Goal: Navigation & Orientation: Go to known website

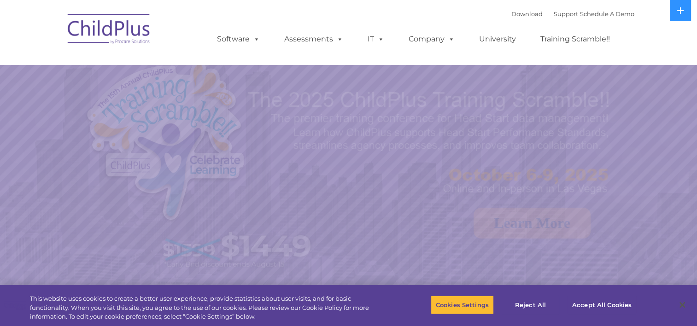
select select "MEDIUM"
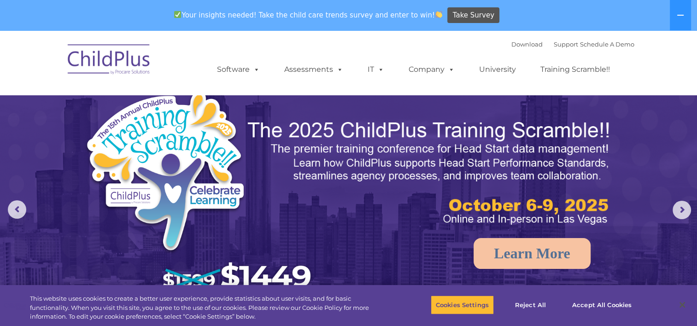
click at [108, 62] on img at bounding box center [109, 61] width 92 height 46
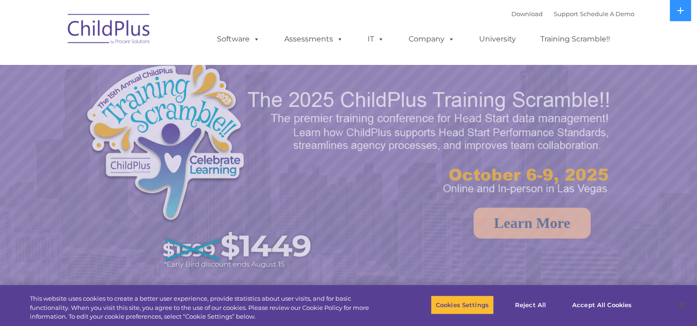
select select "MEDIUM"
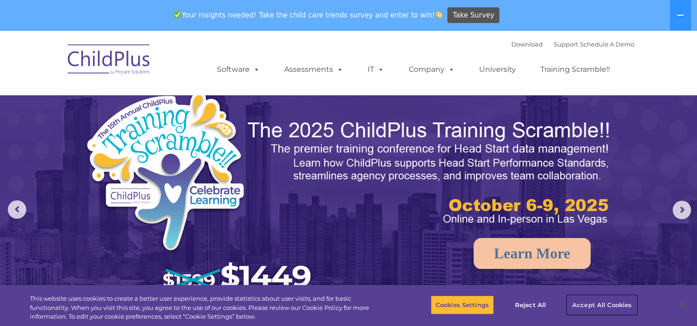
click at [601, 303] on button "Accept All Cookies" at bounding box center [602, 304] width 70 height 19
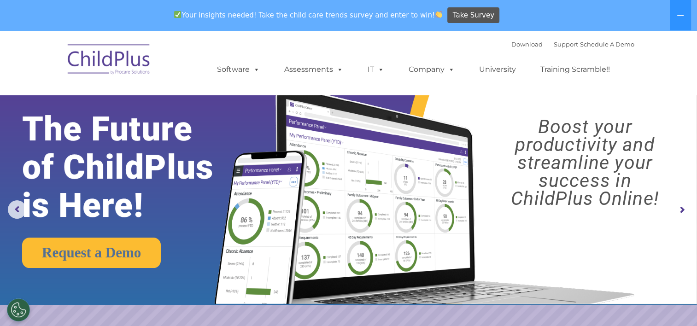
click at [128, 42] on img at bounding box center [109, 61] width 92 height 46
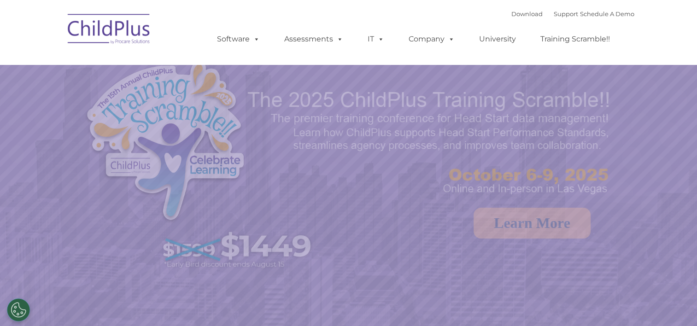
select select "MEDIUM"
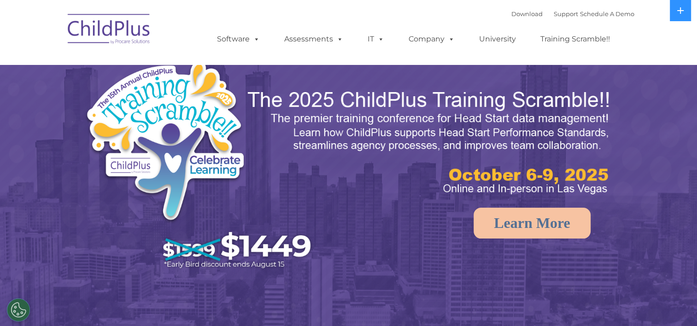
select select "MEDIUM"
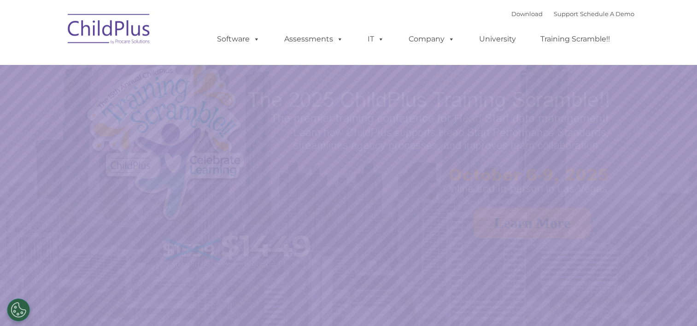
select select "MEDIUM"
